Goal: Task Accomplishment & Management: Use online tool/utility

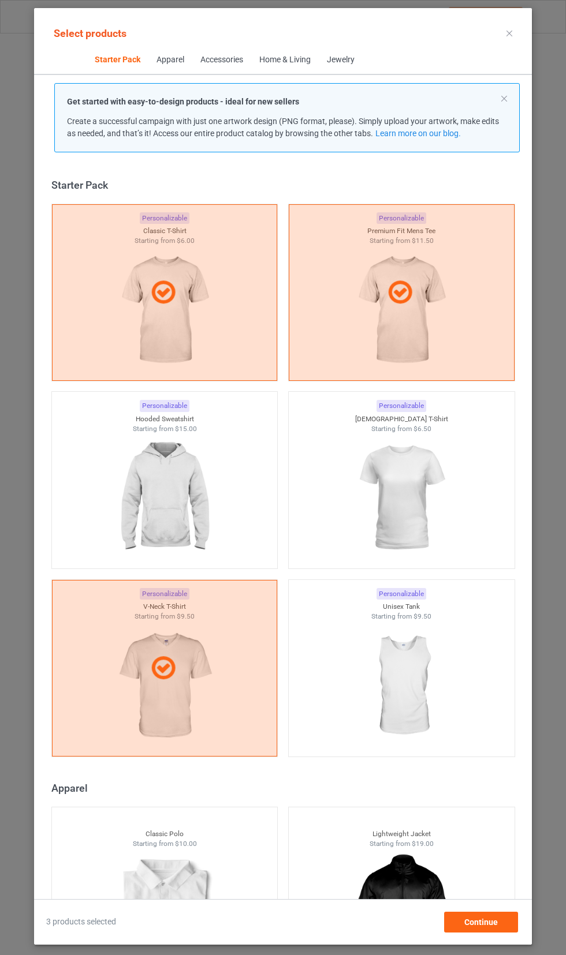
scroll to position [14, 0]
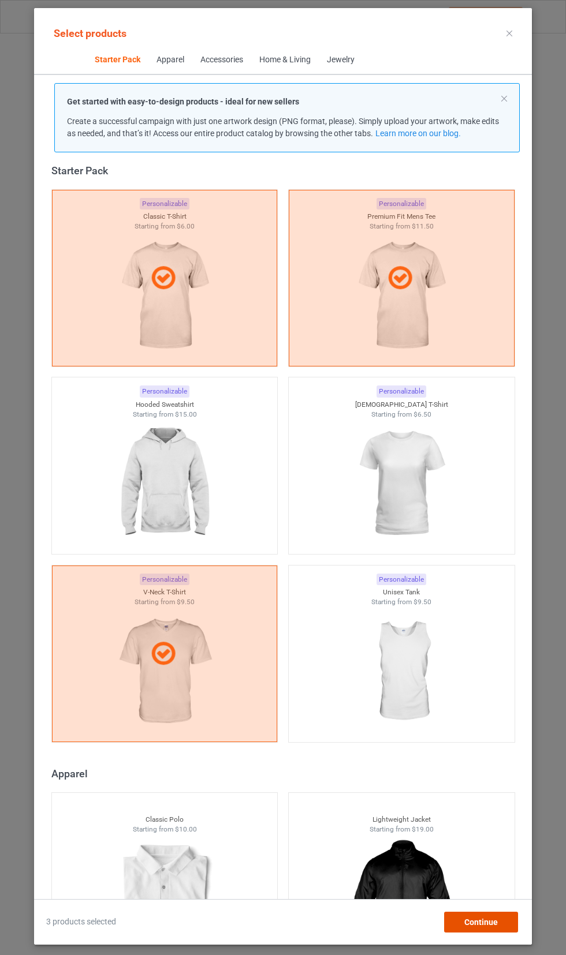
click at [496, 925] on span "Continue" at bounding box center [480, 922] width 33 height 9
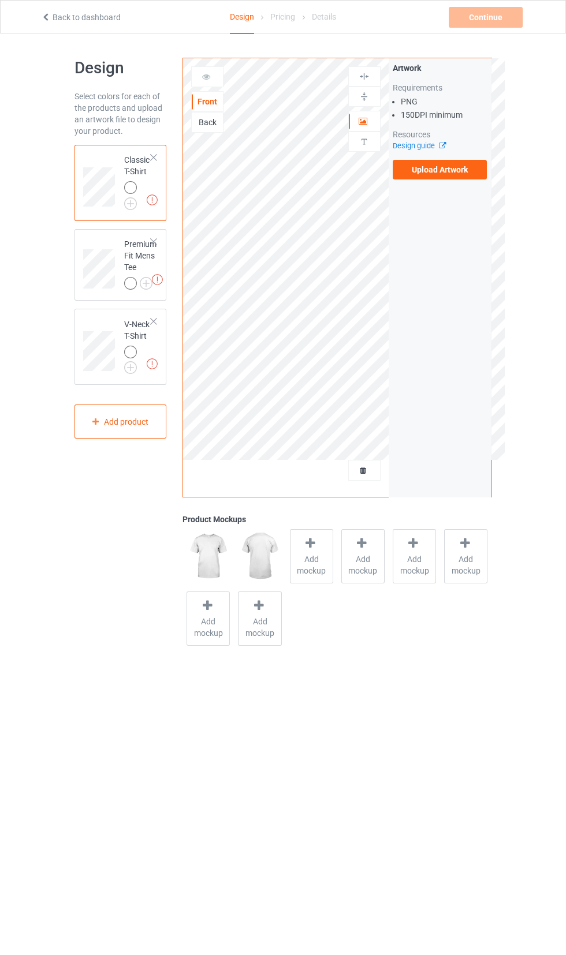
click at [435, 170] on label "Upload Artwork" at bounding box center [439, 170] width 95 height 20
click at [0, 0] on input "Upload Artwork" at bounding box center [0, 0] width 0 height 0
click at [0, 0] on img at bounding box center [0, 0] width 0 height 0
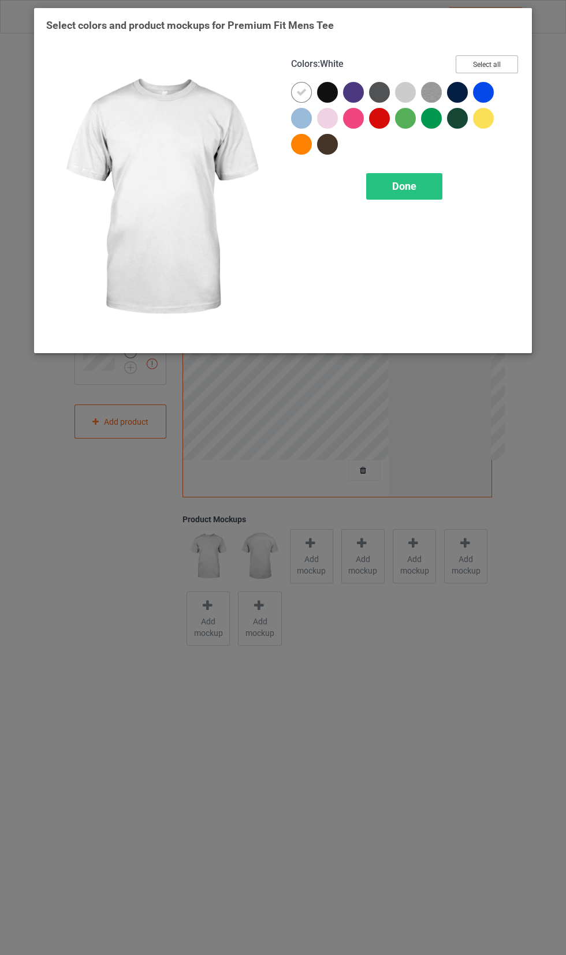
click at [470, 64] on button "Select all" at bounding box center [486, 64] width 62 height 18
click at [400, 181] on span "Done" at bounding box center [404, 186] width 24 height 12
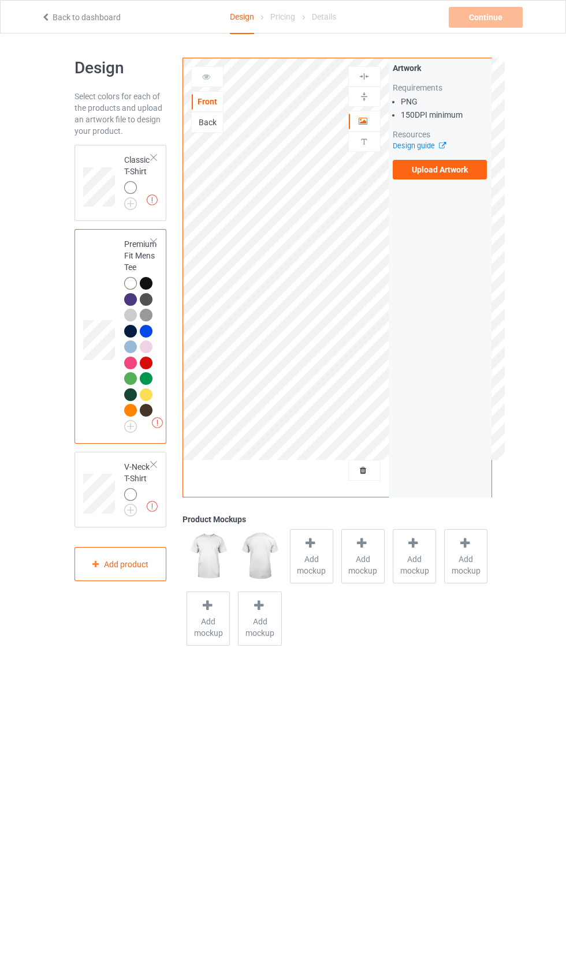
click at [0, 0] on img at bounding box center [0, 0] width 0 height 0
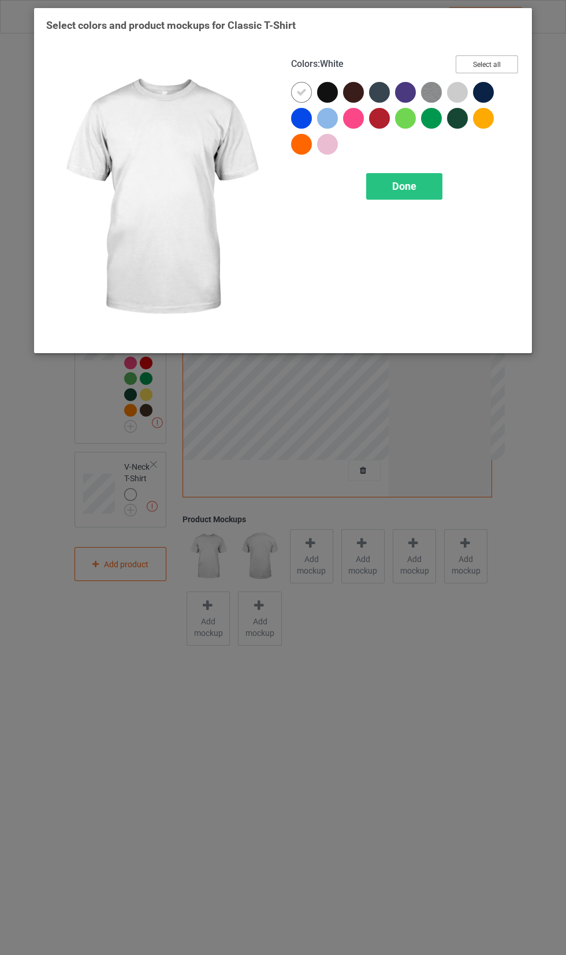
click at [478, 57] on button "Select all" at bounding box center [486, 64] width 62 height 18
click at [387, 179] on div "Done" at bounding box center [404, 186] width 76 height 27
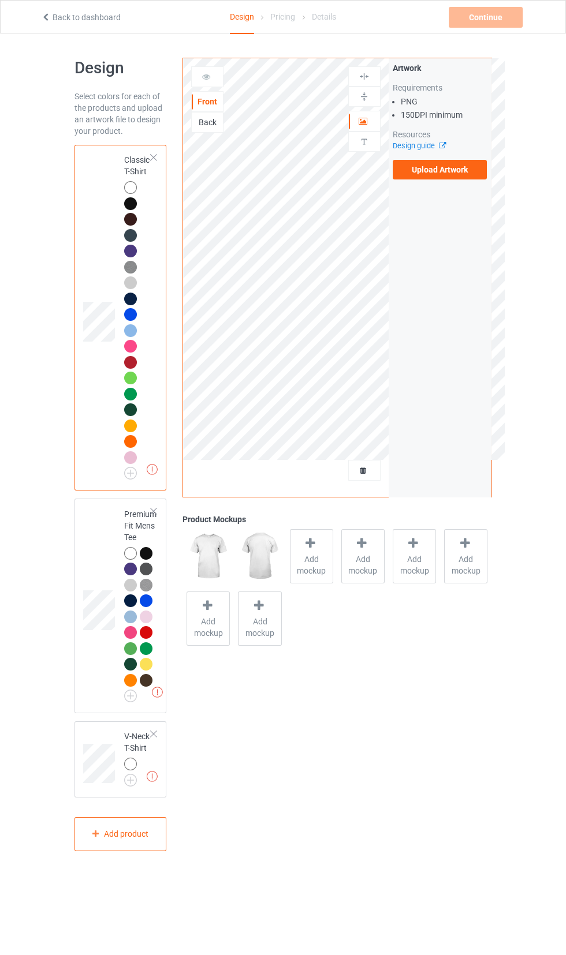
click at [0, 0] on img at bounding box center [0, 0] width 0 height 0
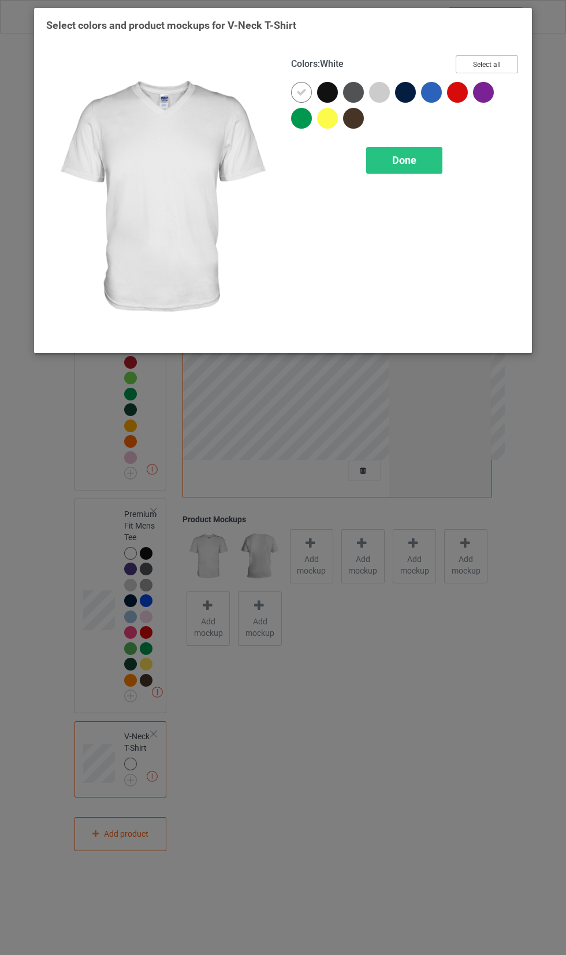
click at [485, 60] on button "Select all" at bounding box center [486, 64] width 62 height 18
click at [394, 157] on span "Done" at bounding box center [404, 160] width 24 height 12
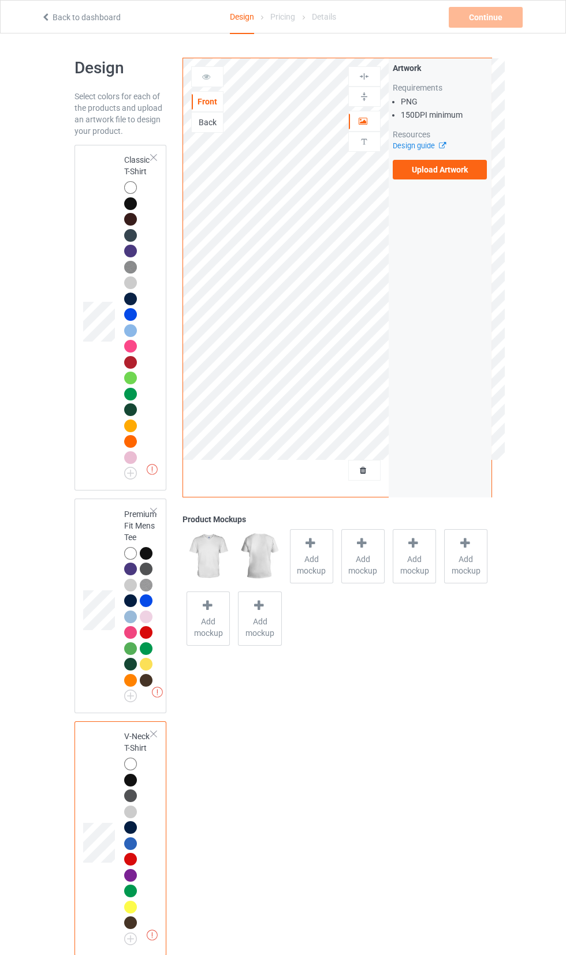
click at [436, 170] on label "Upload Artwork" at bounding box center [439, 170] width 95 height 20
click at [0, 0] on input "Upload Artwork" at bounding box center [0, 0] width 0 height 0
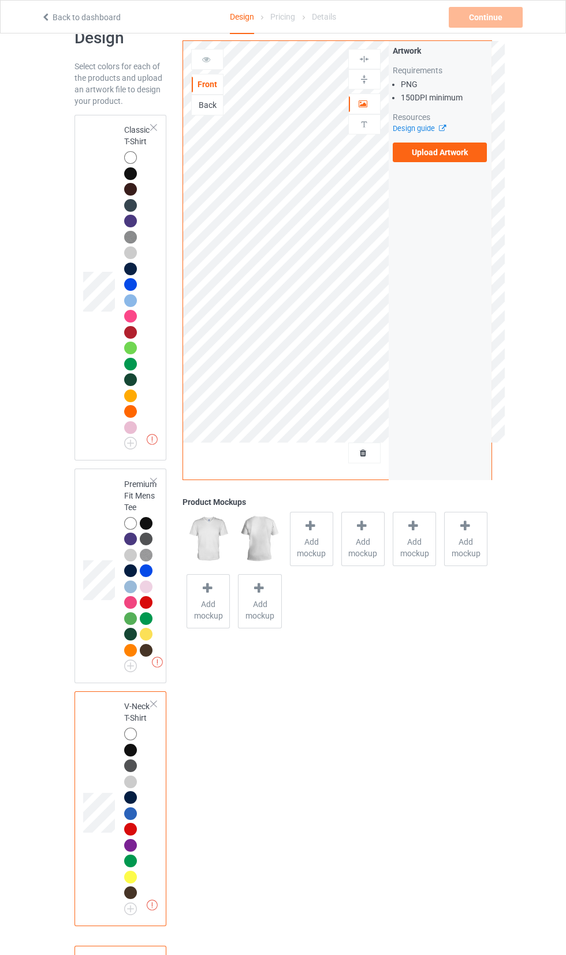
scroll to position [31, 0]
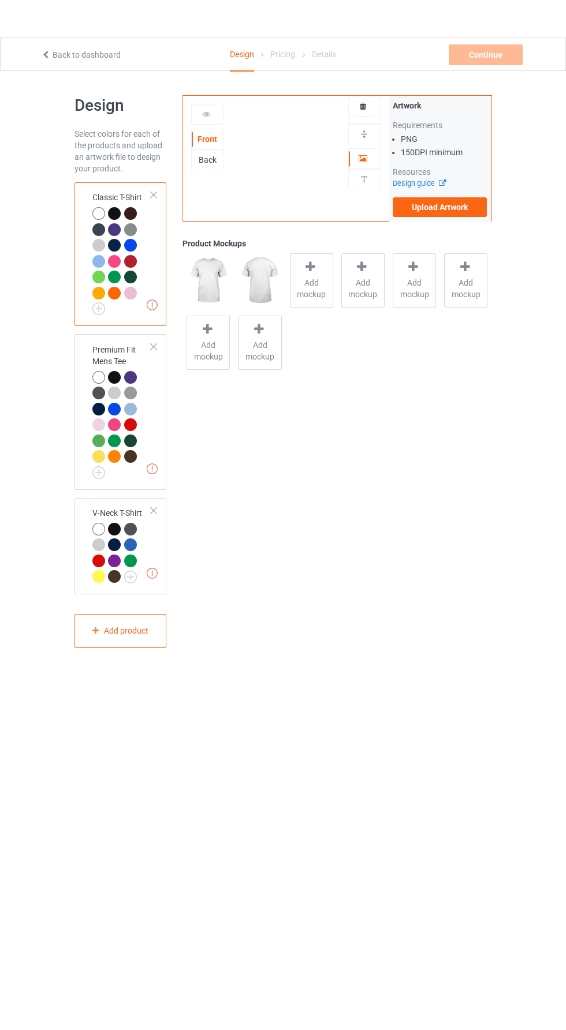
scroll to position [31, 0]
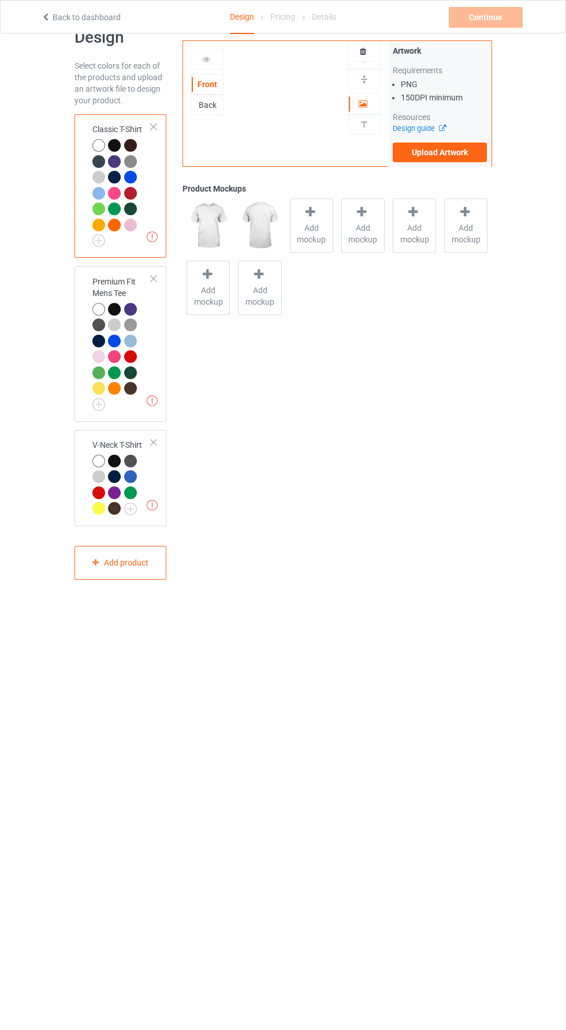
click at [437, 154] on label "Upload Artwork" at bounding box center [439, 153] width 95 height 20
click at [0, 0] on input "Upload Artwork" at bounding box center [0, 0] width 0 height 0
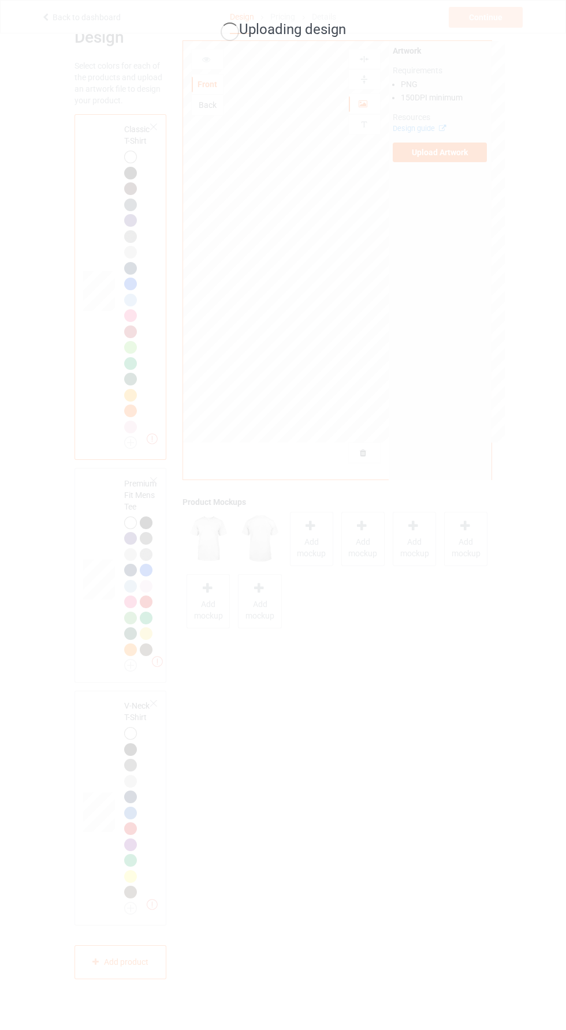
scroll to position [33, 0]
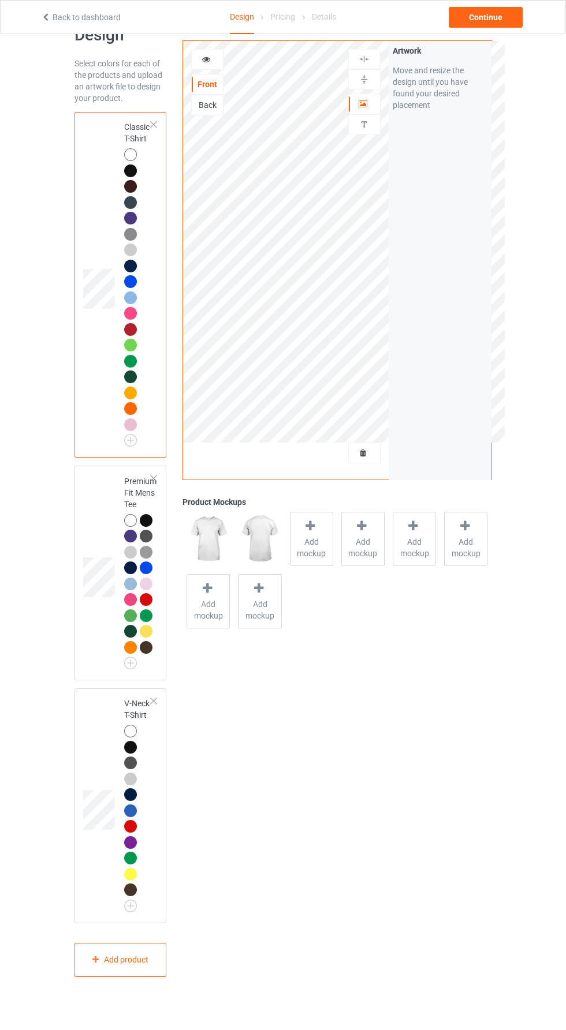
click at [363, 453] on icon at bounding box center [363, 451] width 10 height 8
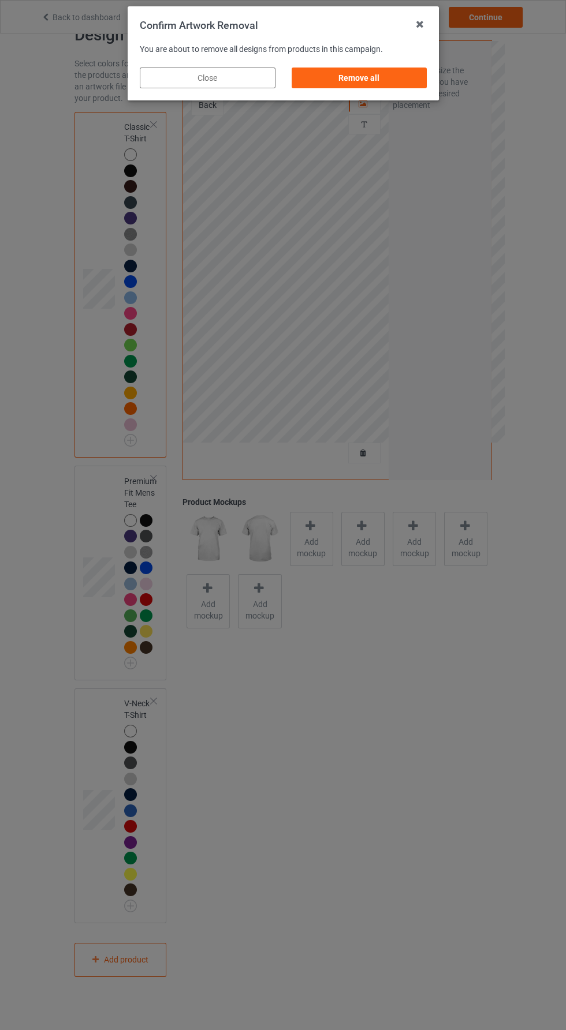
click at [378, 88] on div "Remove all" at bounding box center [359, 78] width 136 height 21
